Goal: Transaction & Acquisition: Download file/media

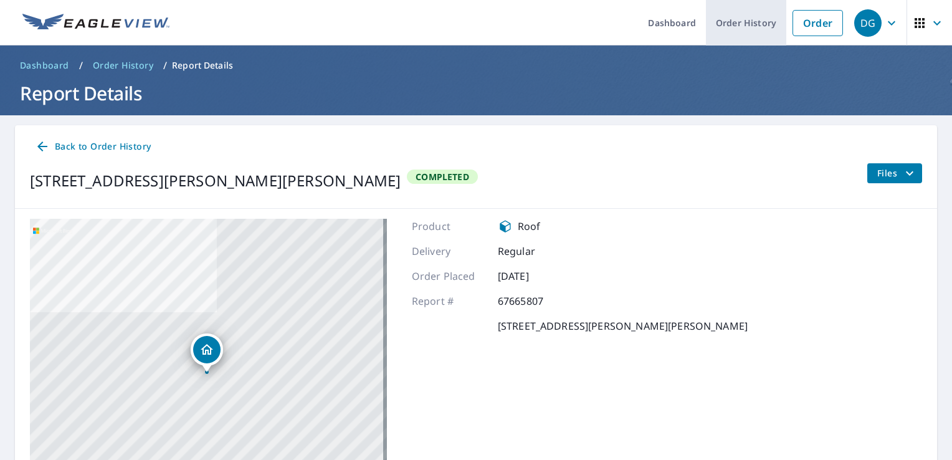
click at [740, 23] on link "Order History" at bounding box center [746, 22] width 80 height 45
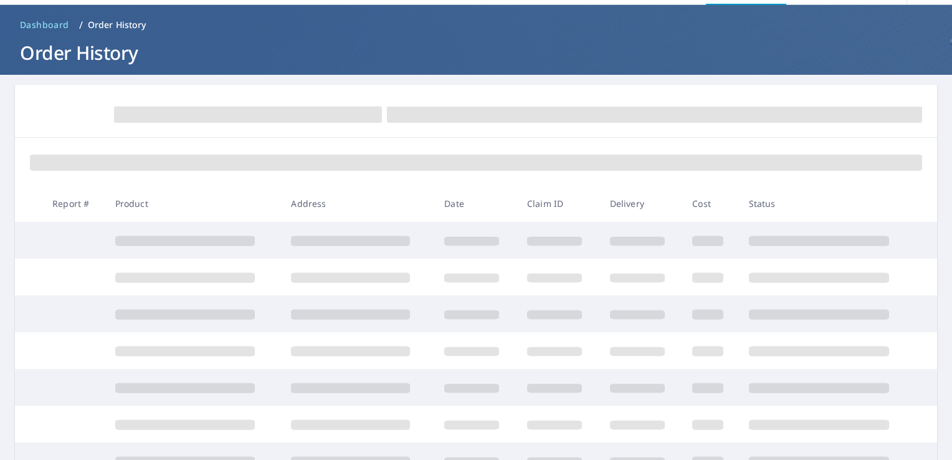
scroll to position [62, 0]
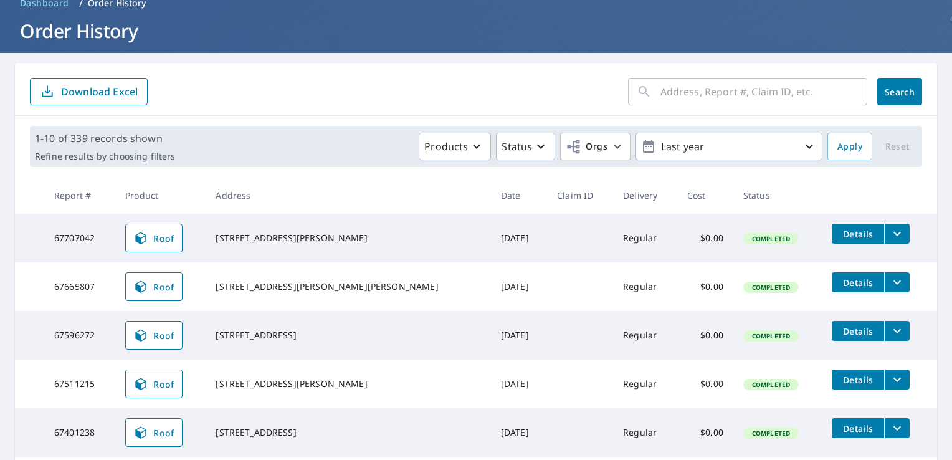
click at [839, 234] on span "Details" at bounding box center [857, 234] width 37 height 12
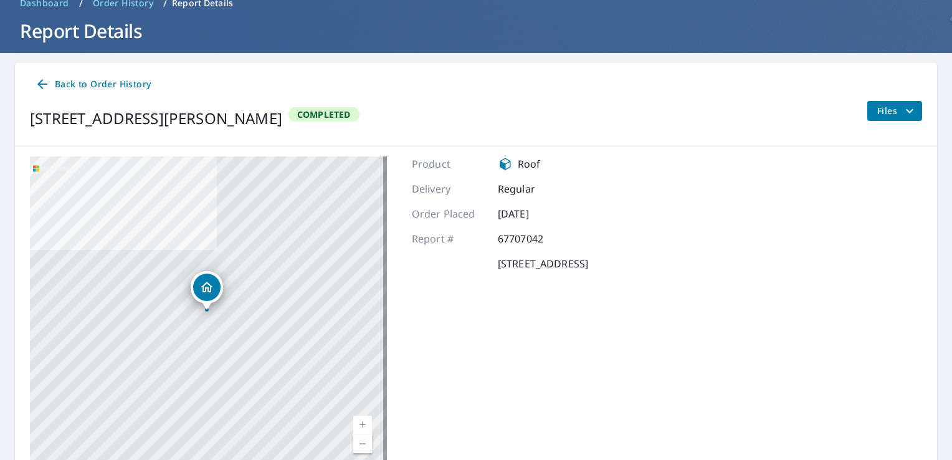
click at [884, 106] on span "Files" at bounding box center [897, 110] width 40 height 15
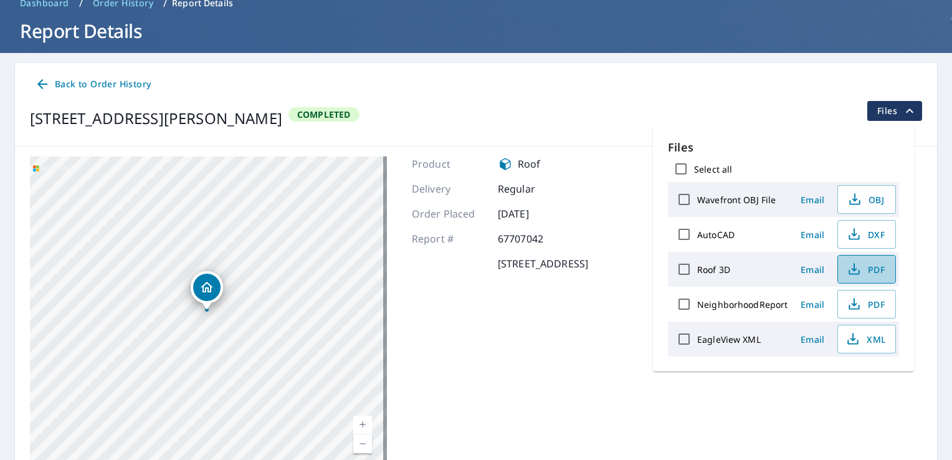
click at [882, 269] on span "PDF" at bounding box center [865, 269] width 40 height 15
